Goal: Obtain resource: Download file/media

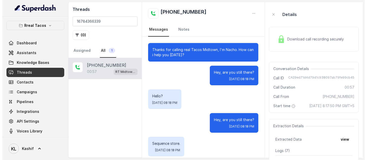
scroll to position [13, 0]
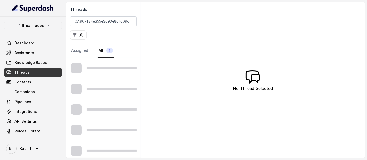
scroll to position [0, 10]
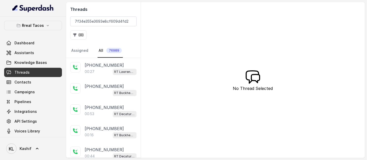
type input "CA907f34e355e3693e8cf609d4fd2ea62c"
click at [106, 69] on div "00:27 RT Lawrenceville" at bounding box center [111, 71] width 52 height 7
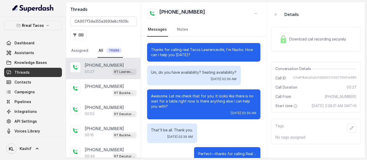
scroll to position [15, 0]
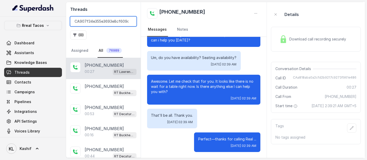
click at [111, 22] on input "CA907f34e355e3693e8cf609d4fd2ea62c" at bounding box center [103, 22] width 66 height 10
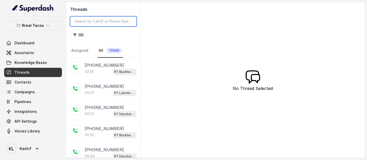
click at [110, 18] on input "search" at bounding box center [103, 22] width 66 height 10
paste input "CA907f34e355e3693e8cf609d4fd2ea62c"
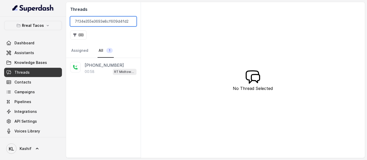
type input "CA907f34e355e3693e8cf609d4fd2ea62c"
click at [99, 65] on p "[PHONE_NUMBER]" at bounding box center [104, 65] width 39 height 6
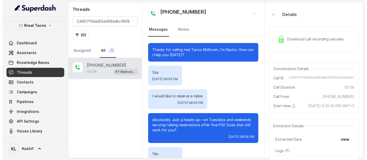
scroll to position [201, 0]
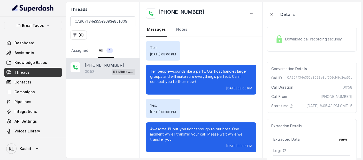
click at [301, 38] on span "Download call recording securely" at bounding box center [314, 39] width 59 height 5
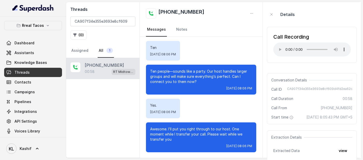
click at [322, 29] on div "Call Recording Your browser does not support the audio element." at bounding box center [312, 45] width 90 height 36
click at [326, 20] on div "Details" at bounding box center [312, 14] width 90 height 17
click at [114, 24] on input "CA907f34e355e3693e8cf609d4fd2ea62c" at bounding box center [102, 22] width 65 height 10
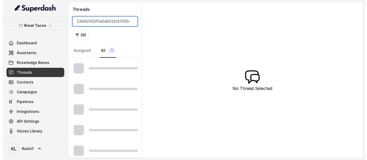
scroll to position [0, 12]
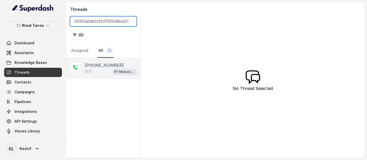
type input "CA6621413f0a0db532247505d6bcb23e1e"
click at [104, 70] on div "01:11 RT Midtown / EN" at bounding box center [111, 71] width 52 height 7
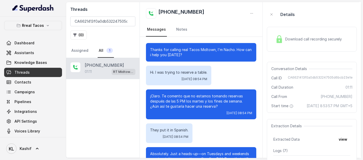
scroll to position [235, 0]
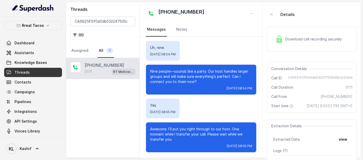
click at [298, 33] on div "Download call recording securely" at bounding box center [312, 39] width 90 height 25
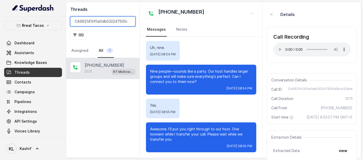
click at [111, 19] on input "CA6621413f0a0db532247505d6bcb23e1e" at bounding box center [102, 22] width 65 height 10
paste input "CAd0c6ed8c88253188473d6ec43fa099e6"
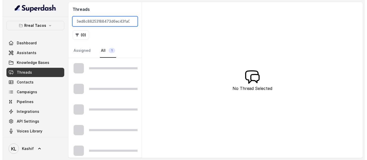
scroll to position [0, 11]
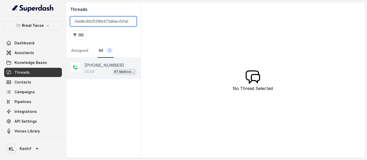
type input "CAd0c6ed8c88253188473d6ec43fa099e6"
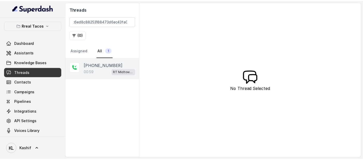
scroll to position [0, 0]
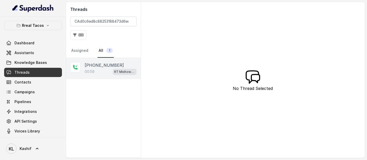
click at [102, 68] on div "00:59 RT Midtown / EN" at bounding box center [111, 71] width 52 height 7
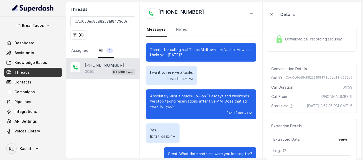
scroll to position [167, 0]
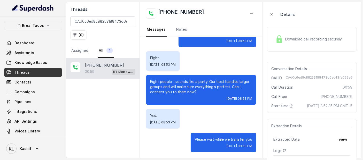
click at [290, 39] on span "Download call recording securely" at bounding box center [314, 39] width 59 height 5
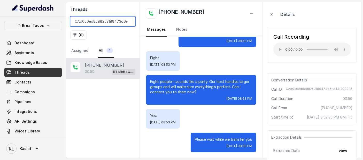
click at [121, 21] on input "CAd0c6ed8c88253188473d6ec43fa099e6" at bounding box center [102, 22] width 65 height 10
paste input "CA6621413f0a0db532247505d6bcb23e1e"
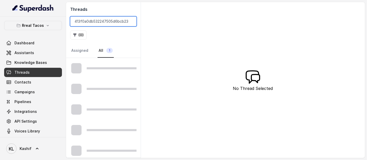
scroll to position [0, 12]
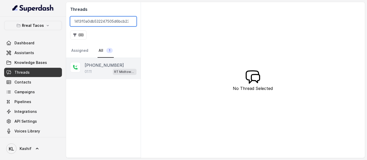
type input "CA6621413f0a0db532247505d6bcb23e1e"
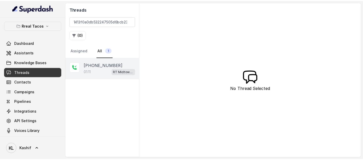
scroll to position [0, 0]
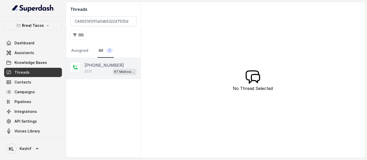
click at [108, 73] on div "01:11 RT Midtown / EN" at bounding box center [111, 71] width 52 height 7
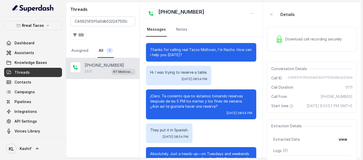
scroll to position [235, 0]
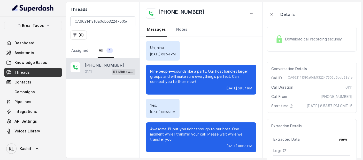
click at [101, 73] on div "01:11 RT Midtown / EN" at bounding box center [110, 71] width 51 height 7
click at [293, 42] on div "Download call recording securely" at bounding box center [308, 39] width 71 height 12
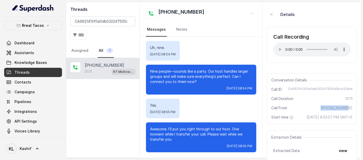
drag, startPoint x: 329, startPoint y: 108, endPoint x: 353, endPoint y: 108, distance: 24.5
click at [353, 108] on div "Conversation Details Call ID CA6621413f0a0db532247505d6bcb23e1e Call Duration 0…" at bounding box center [312, 98] width 90 height 51
copy span "[PHONE_NUMBER]"
click at [337, 74] on div "Conversation Details Call ID CA6621413f0a0db532247505d6bcb23e1e Call Duration 0…" at bounding box center [312, 98] width 90 height 51
